Goal: Transaction & Acquisition: Purchase product/service

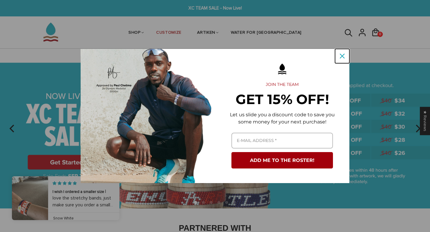
click at [347, 55] on button "Close" at bounding box center [342, 56] width 14 height 14
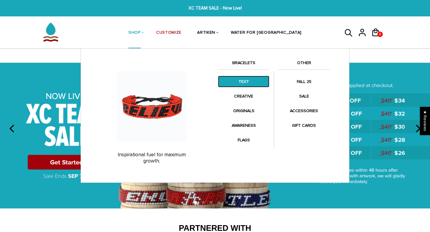
click at [248, 82] on link "TEXT" at bounding box center [243, 82] width 51 height 12
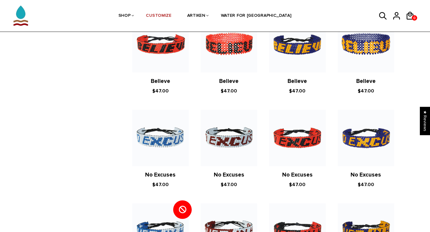
scroll to position [271, 0]
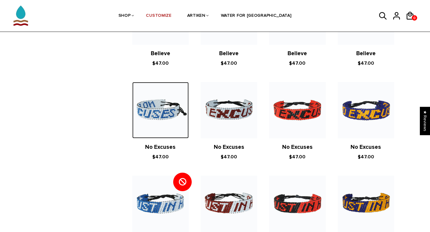
click at [184, 128] on img at bounding box center [160, 110] width 56 height 56
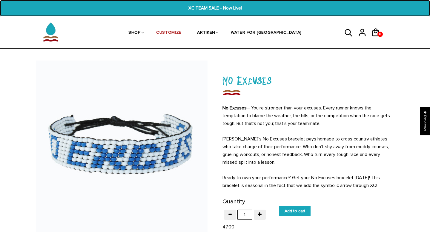
click at [198, 7] on span "XC TEAM SALE - Now Live!" at bounding box center [215, 8] width 165 height 7
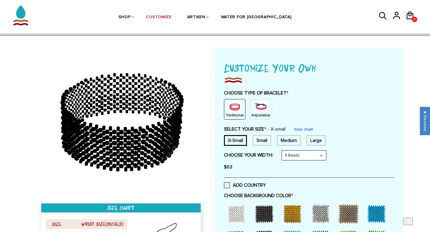
scroll to position [19, 0]
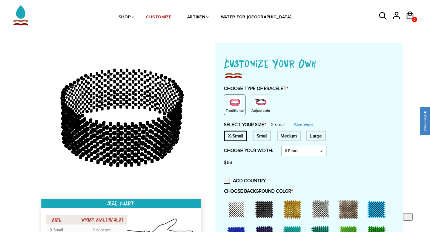
click at [255, 103] on img at bounding box center [261, 102] width 12 height 12
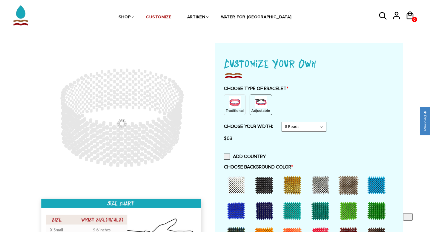
scroll to position [68, 0]
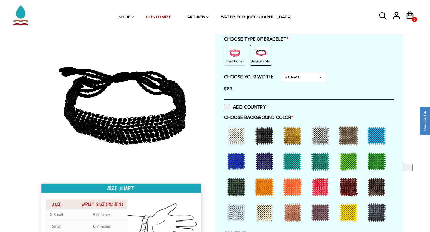
click at [306, 83] on div "CHOOSE YOUR WIDTH: 8 Beads 8 Beads 6 Beads 10 Beads $63" at bounding box center [309, 83] width 170 height 23
click at [308, 80] on select "8 Beads 6 Beads 10 Beads" at bounding box center [304, 78] width 44 height 10
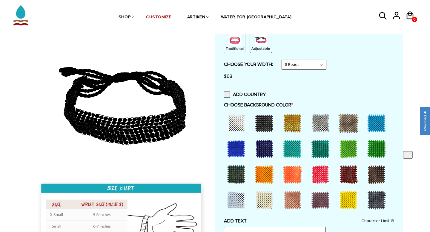
scroll to position [96, 0]
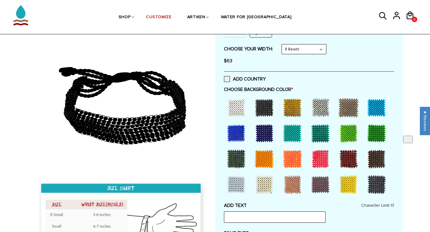
click at [372, 114] on div at bounding box center [376, 108] width 24 height 24
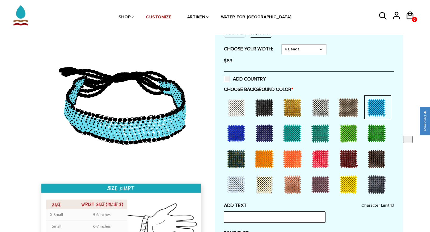
click at [299, 136] on div at bounding box center [292, 133] width 24 height 24
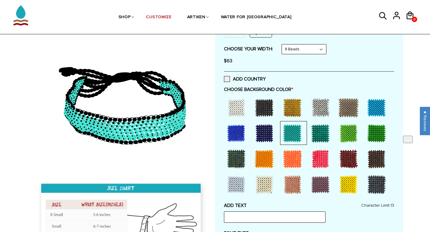
click at [321, 108] on div at bounding box center [320, 108] width 24 height 24
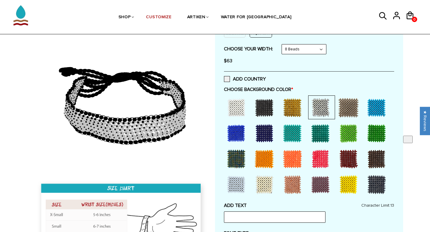
click at [263, 121] on div at bounding box center [264, 133] width 24 height 24
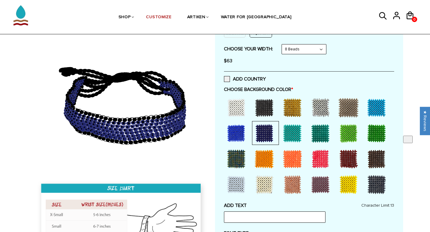
click at [271, 110] on div at bounding box center [264, 108] width 24 height 24
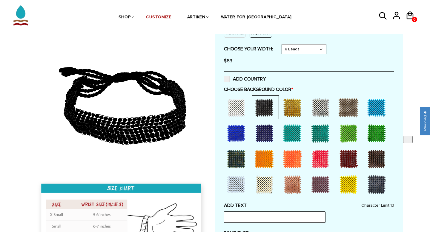
click at [324, 104] on div at bounding box center [320, 108] width 24 height 24
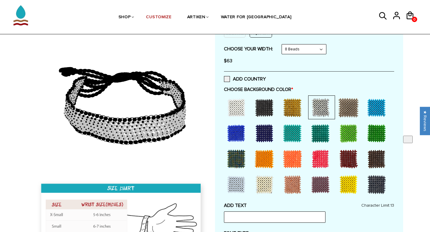
click at [231, 115] on div at bounding box center [236, 108] width 24 height 24
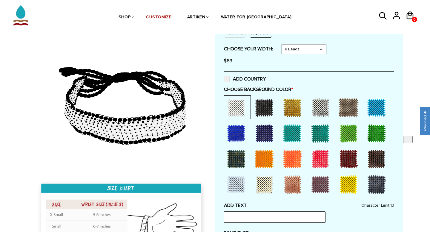
click at [233, 141] on div at bounding box center [236, 133] width 24 height 24
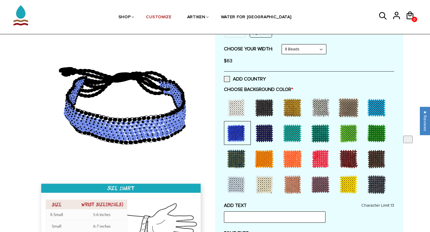
click at [235, 159] on div at bounding box center [236, 159] width 24 height 24
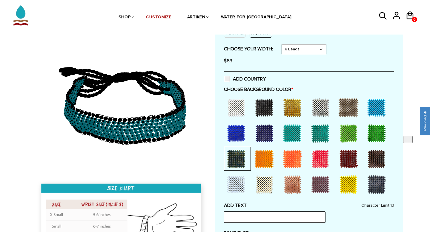
click at [358, 130] on div at bounding box center [348, 133] width 24 height 24
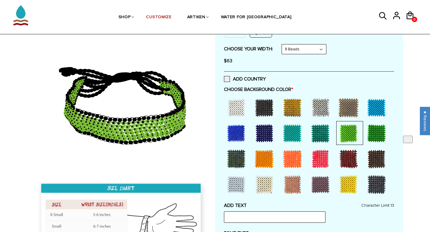
click at [321, 130] on div at bounding box center [320, 133] width 24 height 24
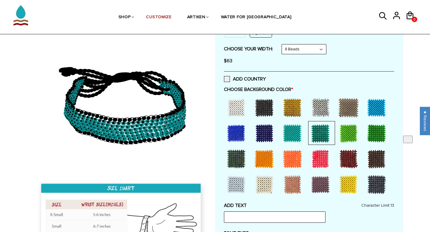
scroll to position [0, 0]
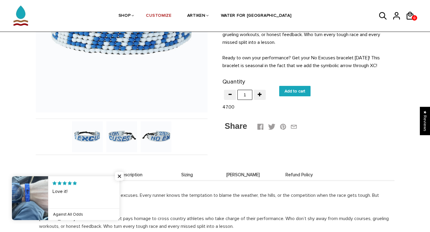
scroll to position [121, 0]
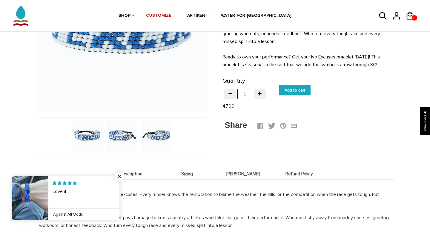
click at [161, 140] on img at bounding box center [156, 136] width 31 height 31
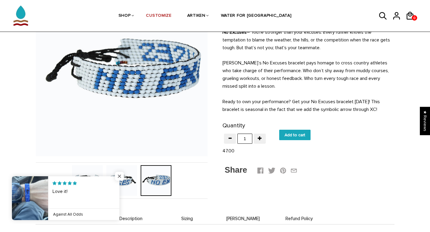
scroll to position [73, 0]
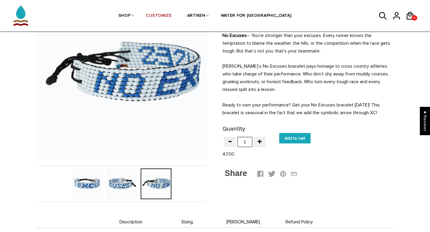
click at [121, 177] on img at bounding box center [121, 184] width 31 height 31
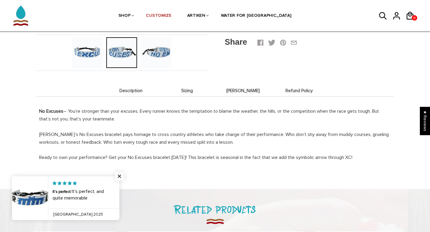
scroll to position [220, 0]
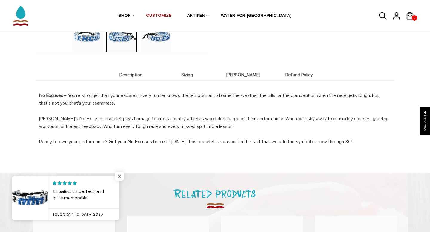
click at [123, 174] on span "Close popup widget" at bounding box center [119, 176] width 9 height 9
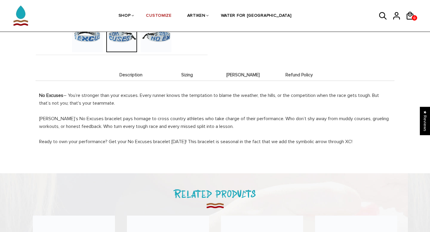
click at [195, 75] on span "Sizing" at bounding box center [187, 75] width 53 height 5
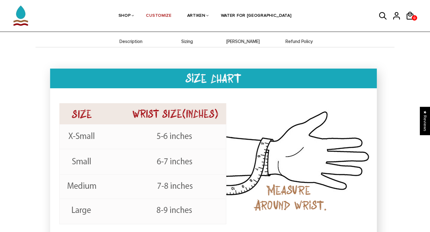
scroll to position [243, 0]
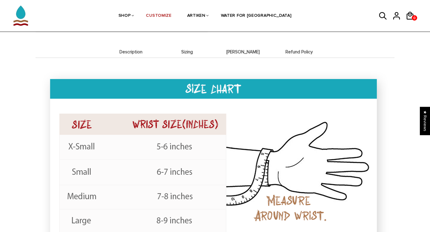
click at [256, 35] on div "Description Sizing Deets Refund Policy Description No Excuses – You’re stronger…" at bounding box center [215, 166] width 359 height 268
click at [241, 56] on li "[PERSON_NAME]" at bounding box center [243, 52] width 56 height 12
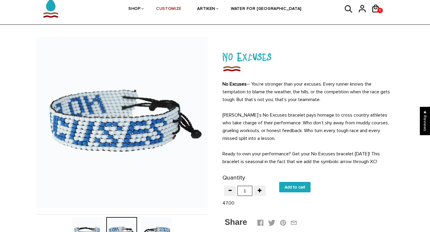
scroll to position [0, 0]
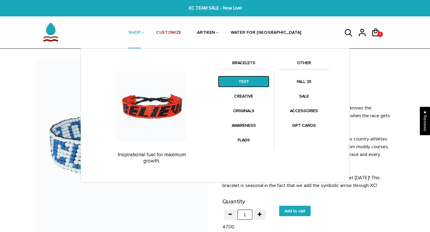
click at [244, 81] on link "TEXT" at bounding box center [243, 82] width 51 height 12
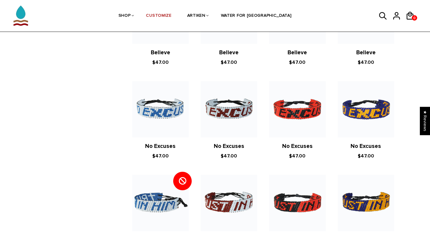
scroll to position [236, 0]
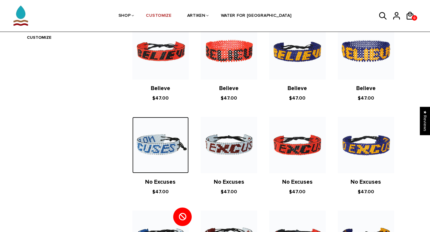
click at [172, 141] on img at bounding box center [160, 145] width 56 height 56
